Goal: Information Seeking & Learning: Learn about a topic

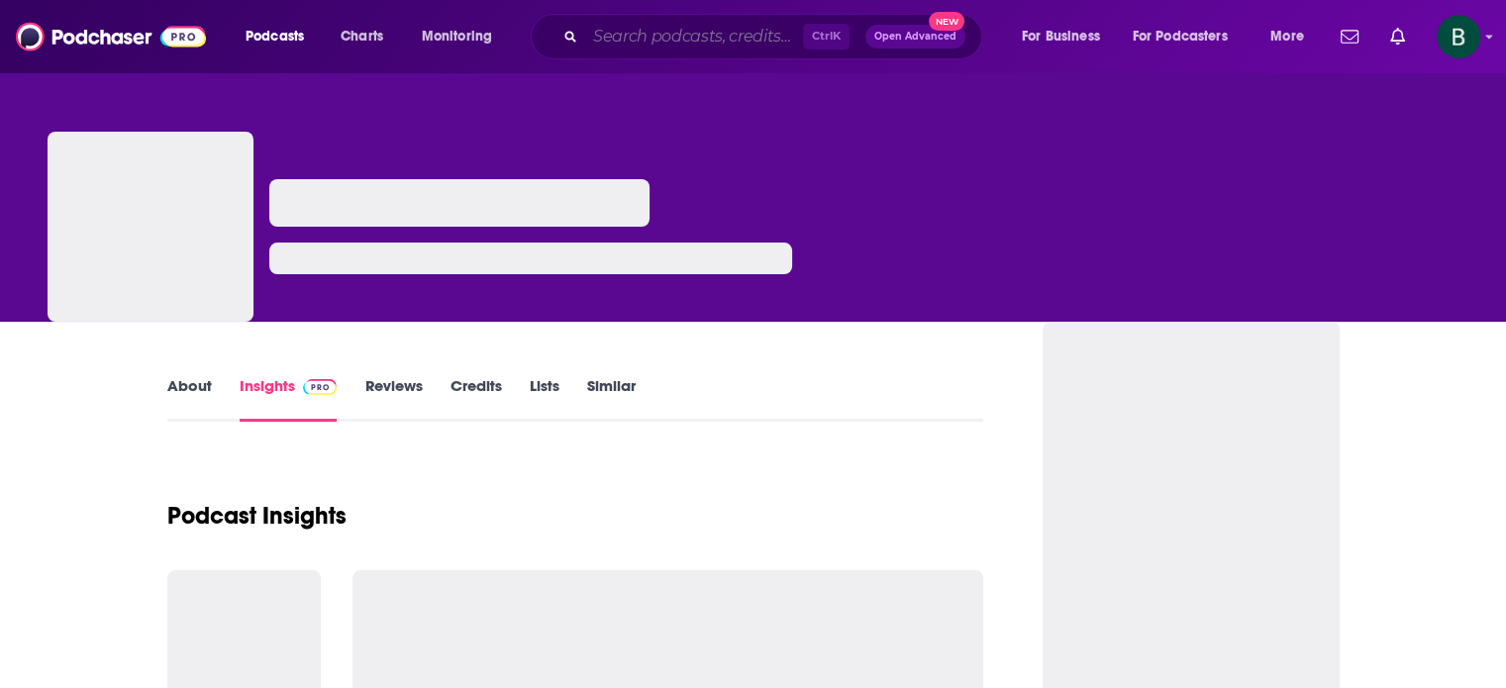
drag, startPoint x: 0, startPoint y: 0, endPoint x: 772, endPoint y: 38, distance: 773.3
click at [772, 38] on input "Search podcasts, credits, & more..." at bounding box center [694, 37] width 218 height 32
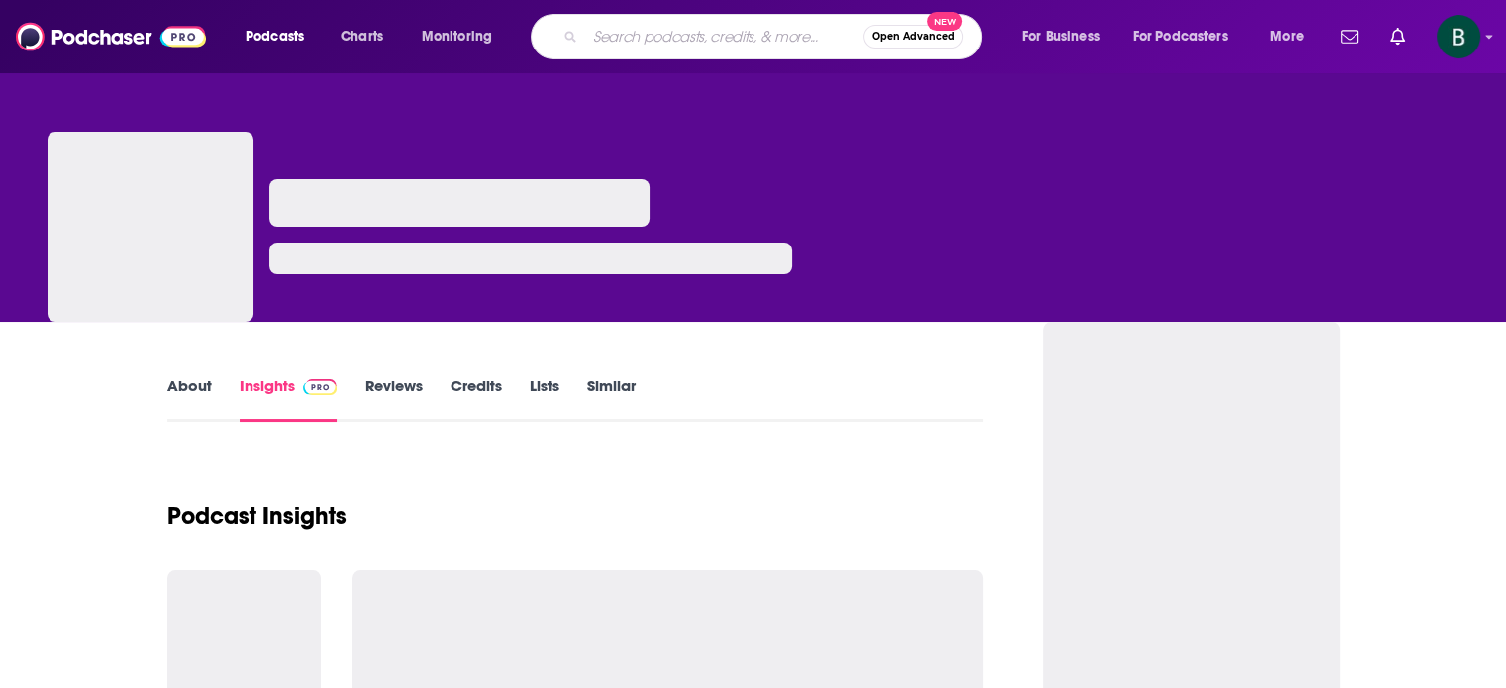
type input "u"
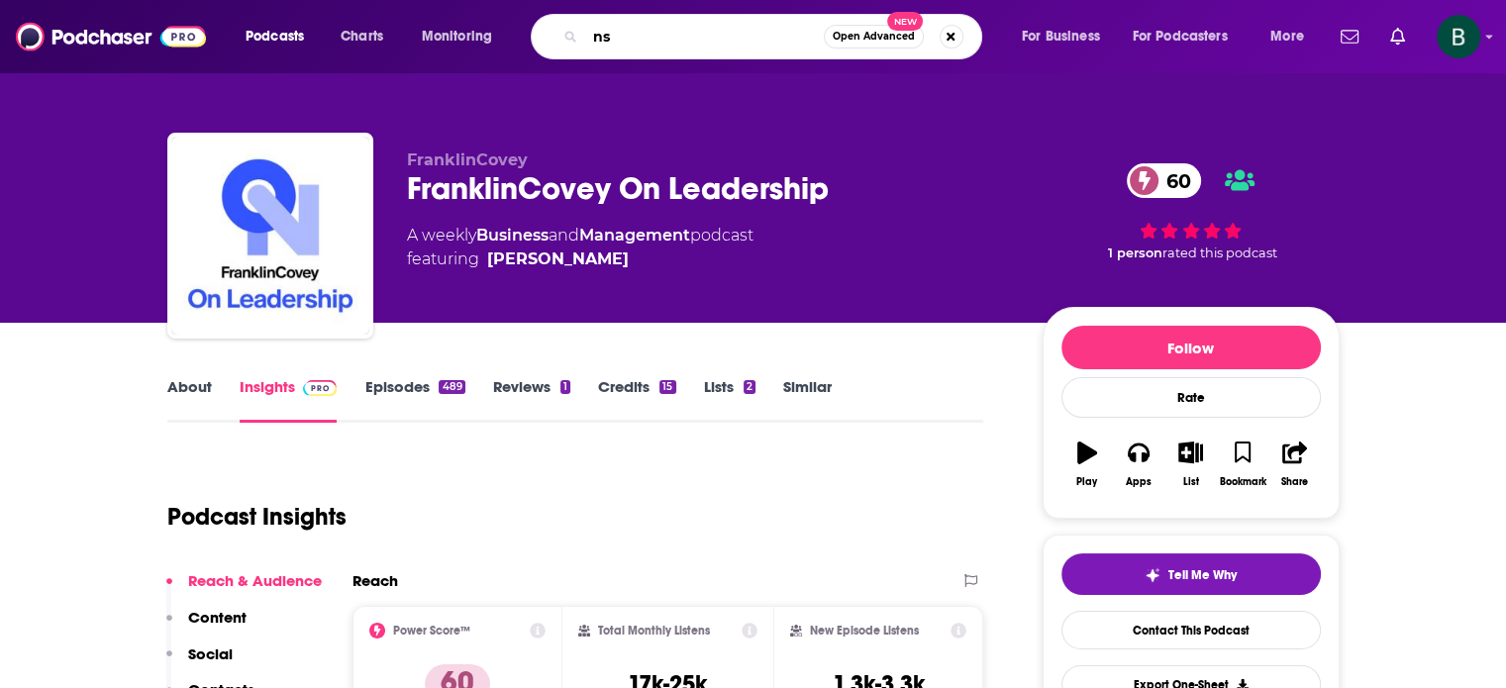
type input "n"
type input "unsiloed"
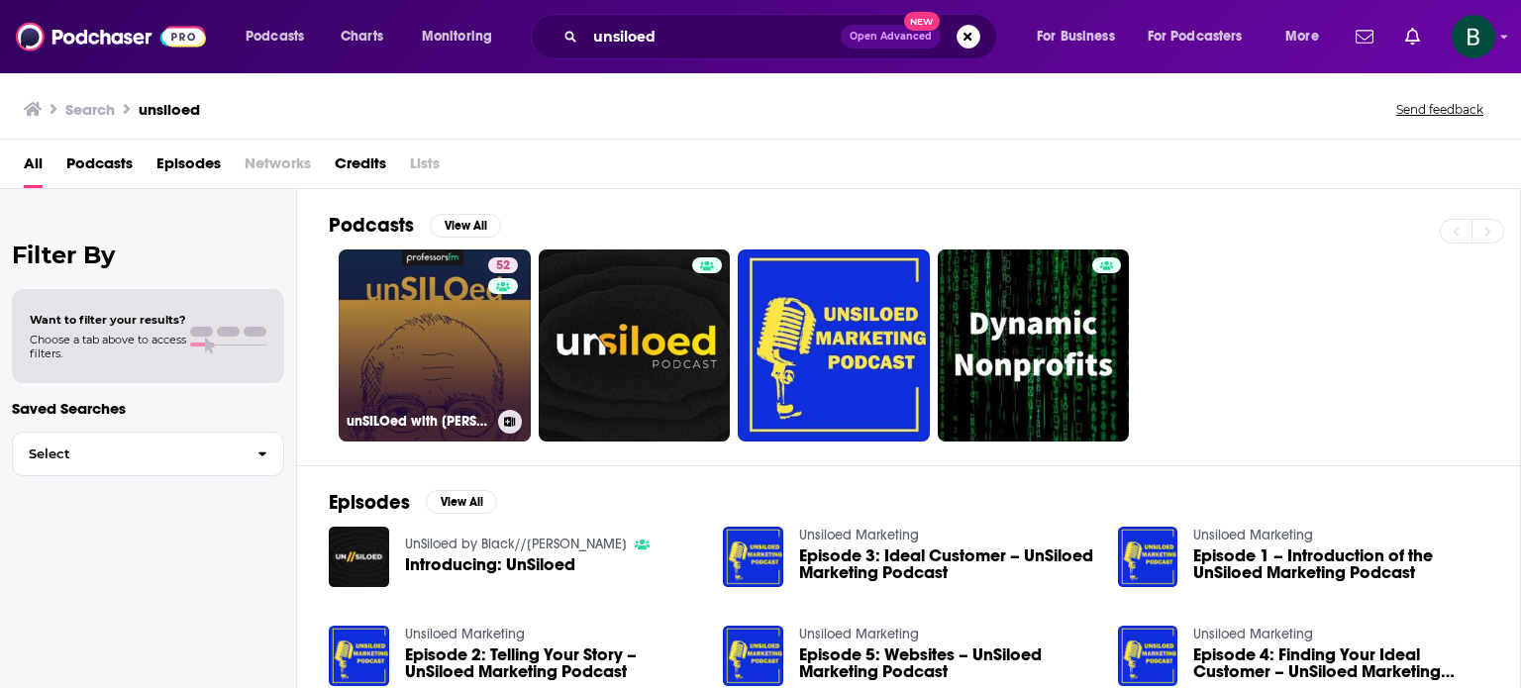
click at [471, 332] on link "52 unSILOed with [PERSON_NAME]" at bounding box center [435, 346] width 192 height 192
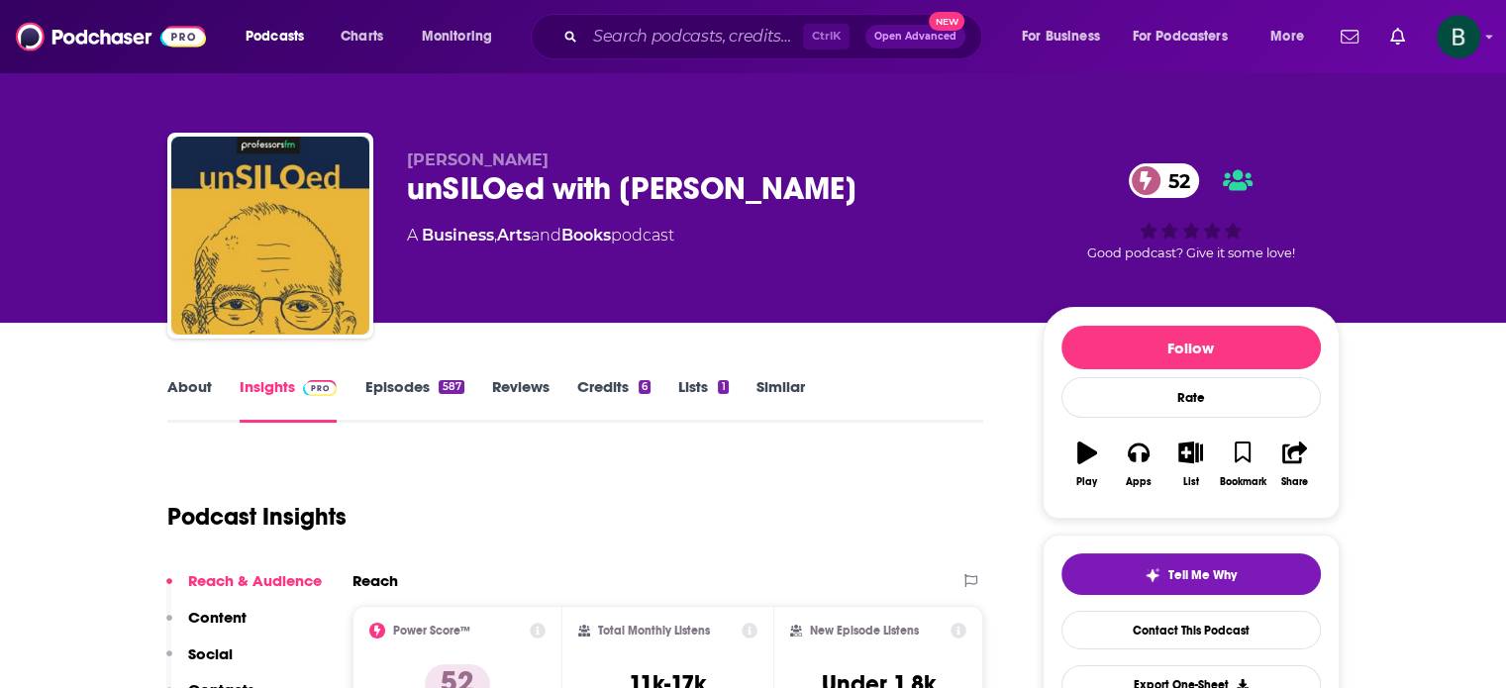
click at [195, 387] on link "About" at bounding box center [189, 400] width 45 height 46
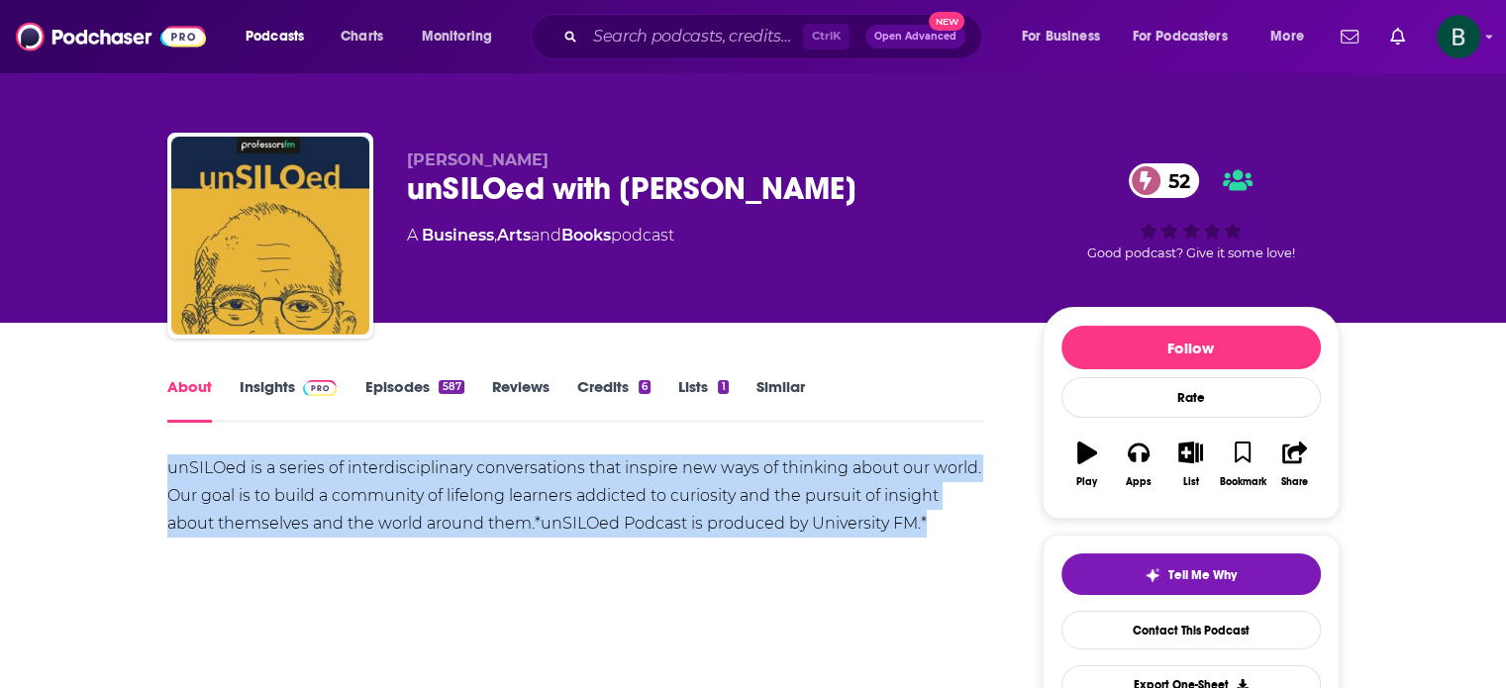
drag, startPoint x: 959, startPoint y: 522, endPoint x: 95, endPoint y: 466, distance: 865.3
copy div "unSILOed is a series of interdisciplinary conversations that inspire new ways o…"
click at [251, 387] on link "Insights" at bounding box center [289, 400] width 98 height 46
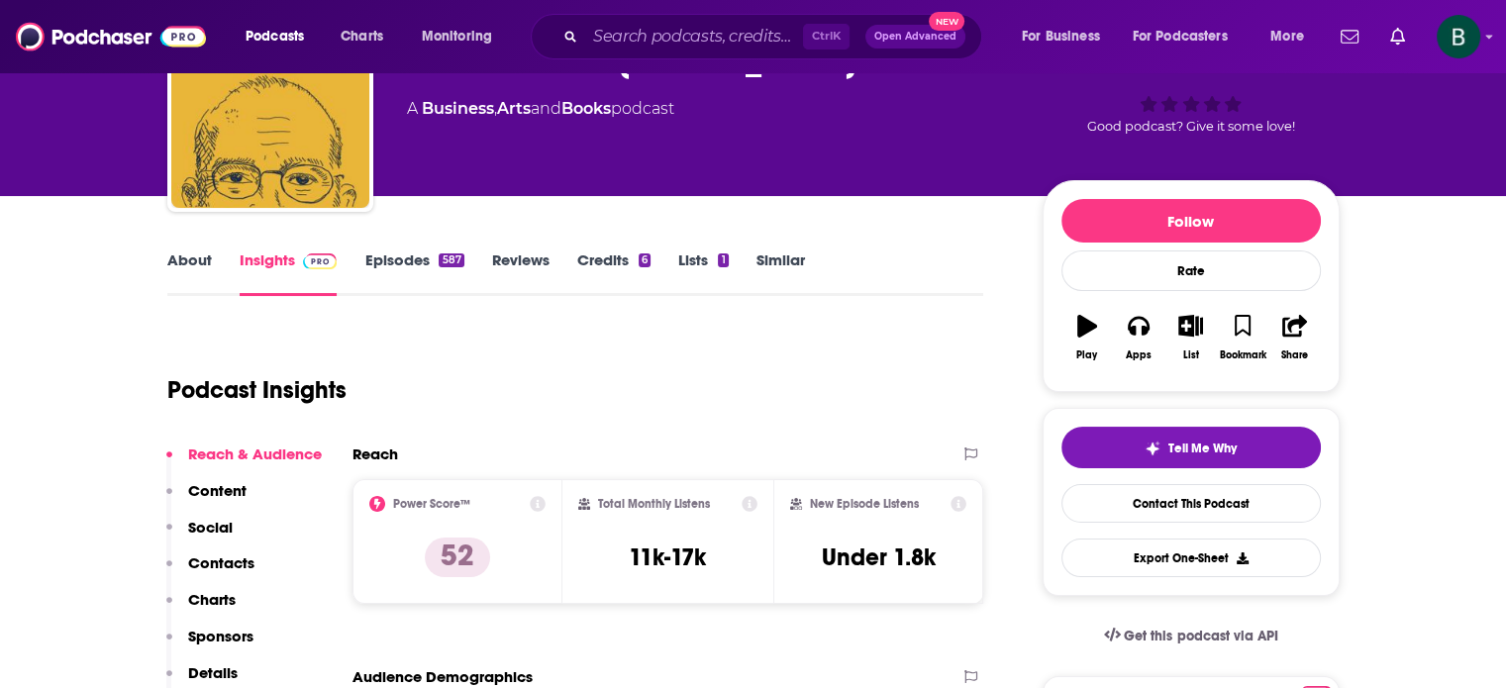
scroll to position [164, 0]
